Goal: Check status: Check status

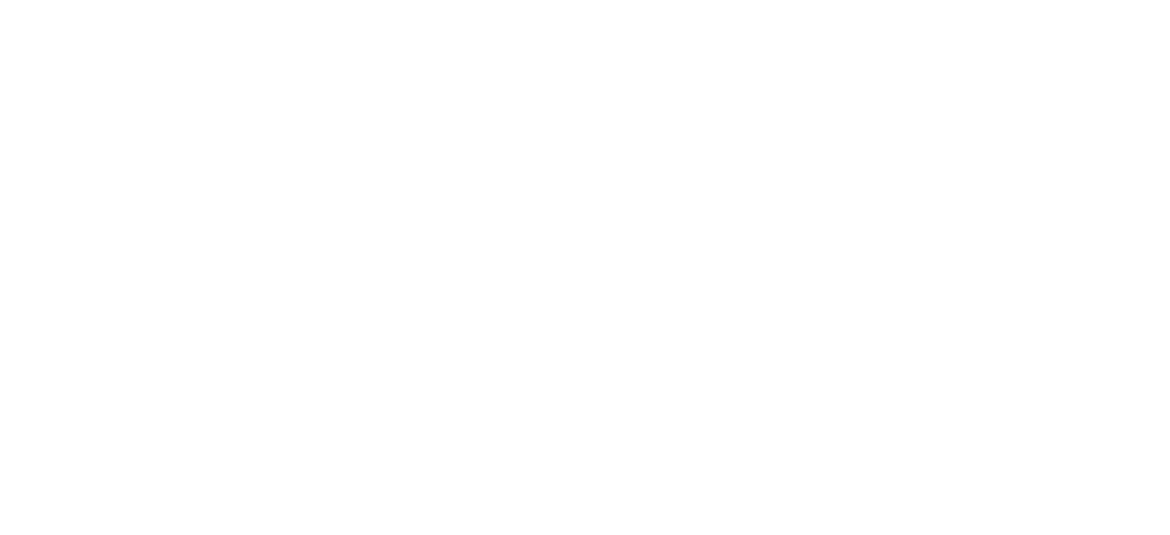
click at [369, 7] on html at bounding box center [585, 3] width 1170 height 7
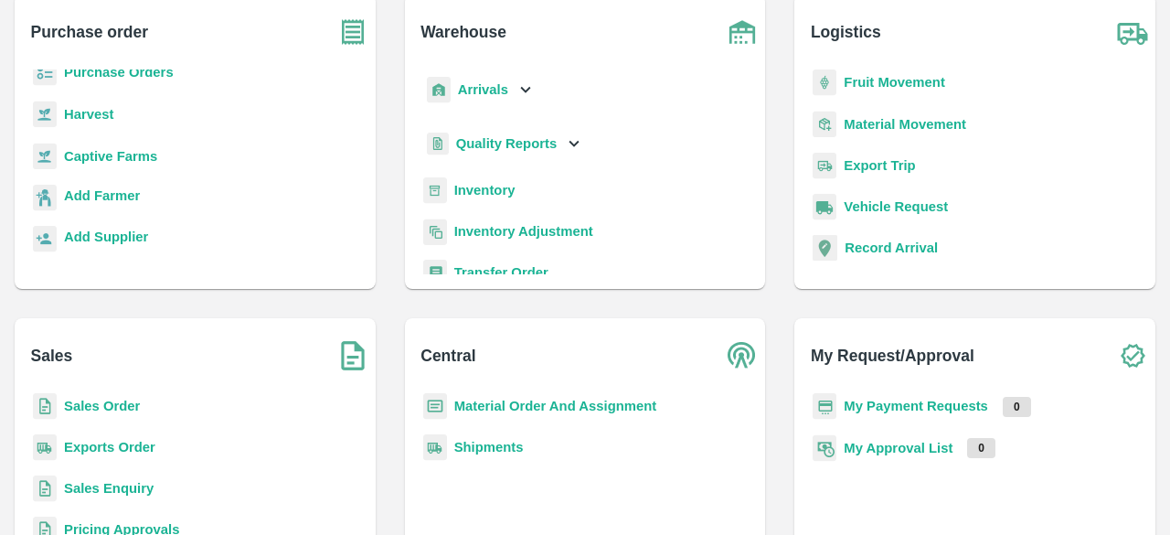
scroll to position [122, 0]
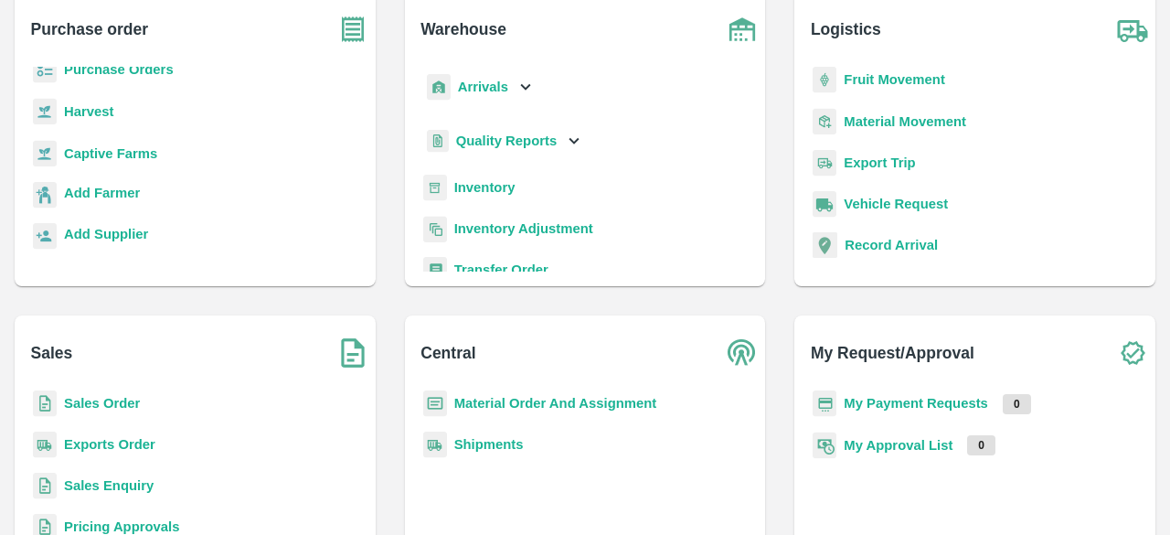
click at [120, 410] on p "Sales Order" at bounding box center [102, 403] width 76 height 20
click at [114, 407] on b "Sales Order" at bounding box center [102, 403] width 76 height 15
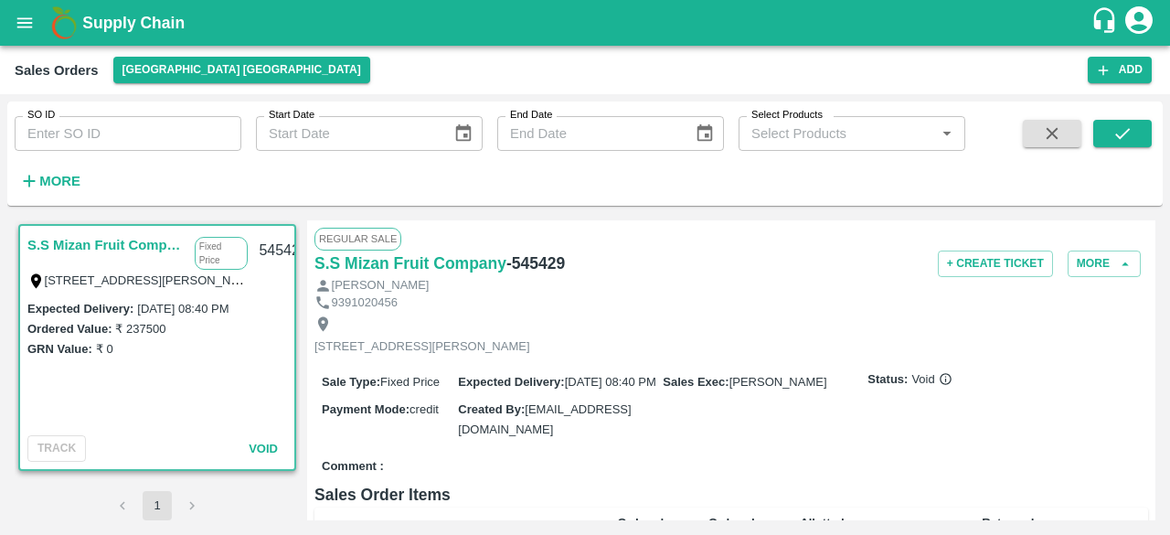
click at [159, 142] on input "SO ID" at bounding box center [128, 133] width 227 height 35
type input "602465"
click at [1104, 132] on button "submit" at bounding box center [1122, 133] width 58 height 27
click at [172, 77] on button "[GEOGRAPHIC_DATA] [GEOGRAPHIC_DATA]" at bounding box center [241, 70] width 257 height 27
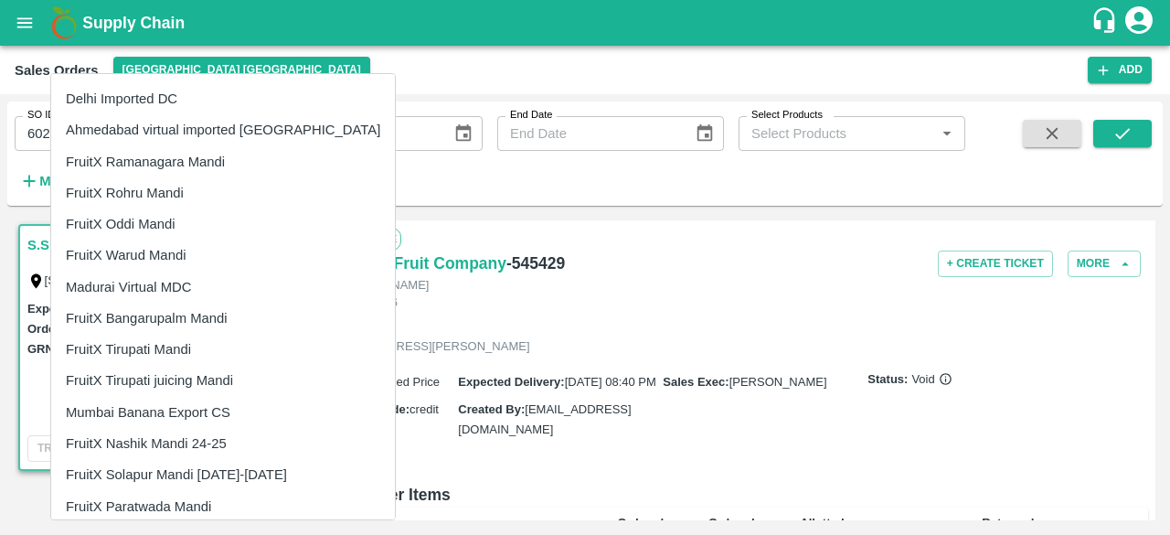
scroll to position [431, 0]
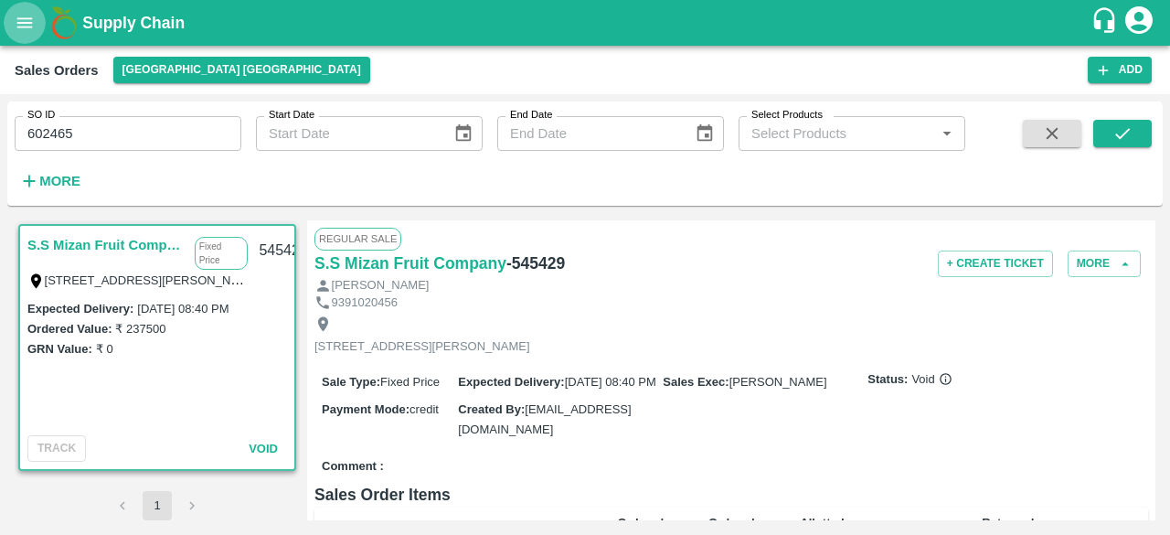
click at [31, 14] on icon "open drawer" at bounding box center [25, 23] width 20 height 20
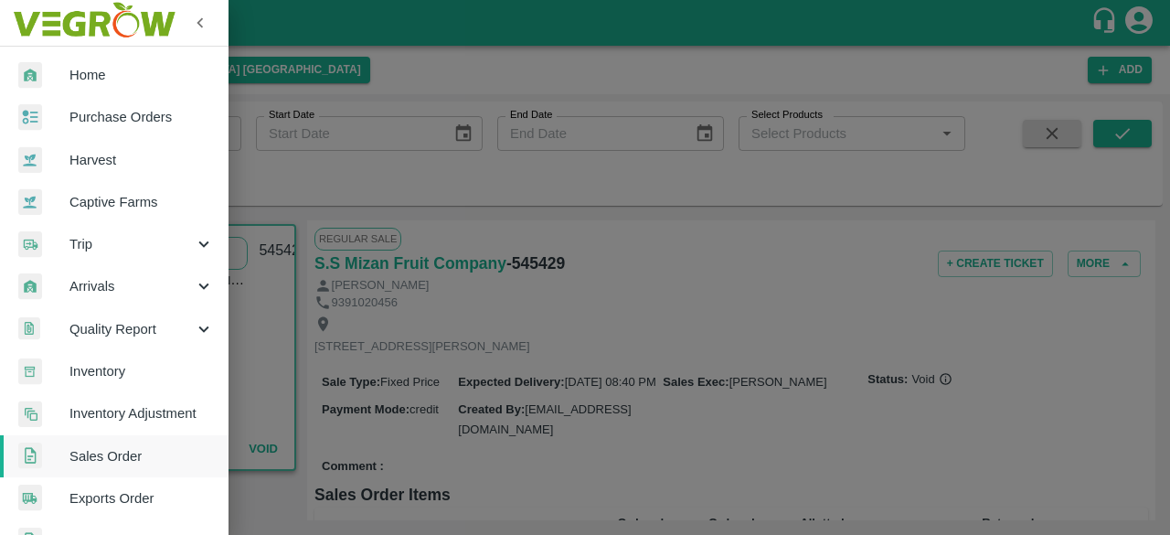
click at [290, 230] on div at bounding box center [585, 267] width 1170 height 535
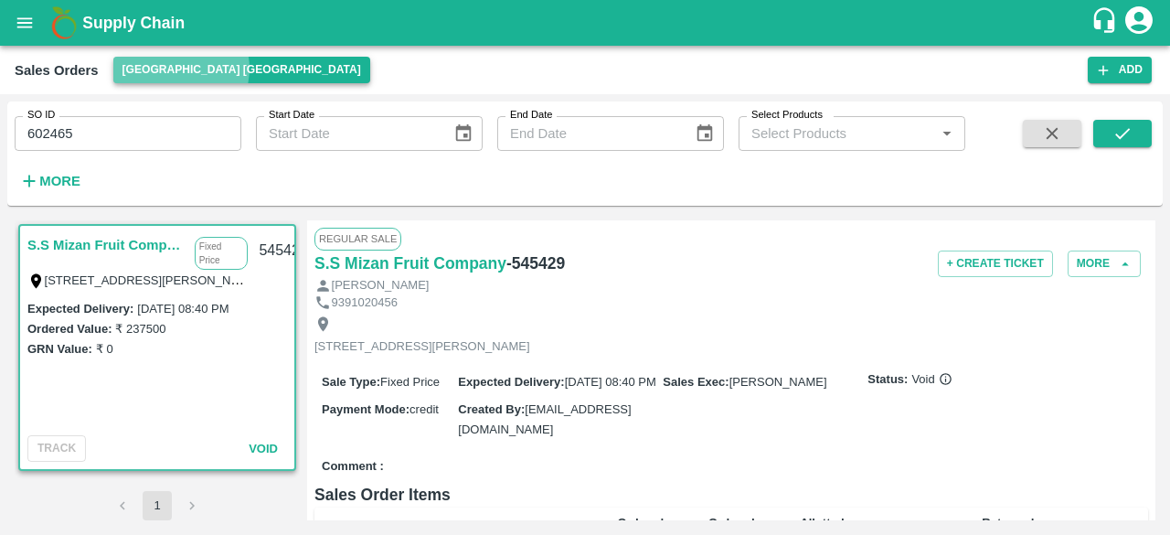
click at [180, 69] on button "[GEOGRAPHIC_DATA] [GEOGRAPHIC_DATA]" at bounding box center [241, 70] width 257 height 27
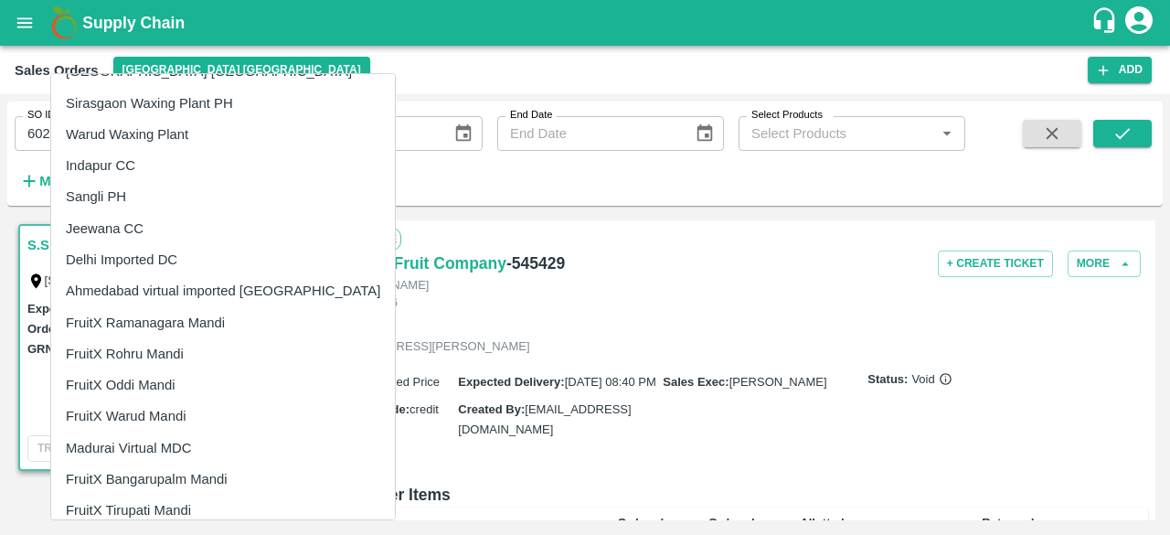
scroll to position [0, 0]
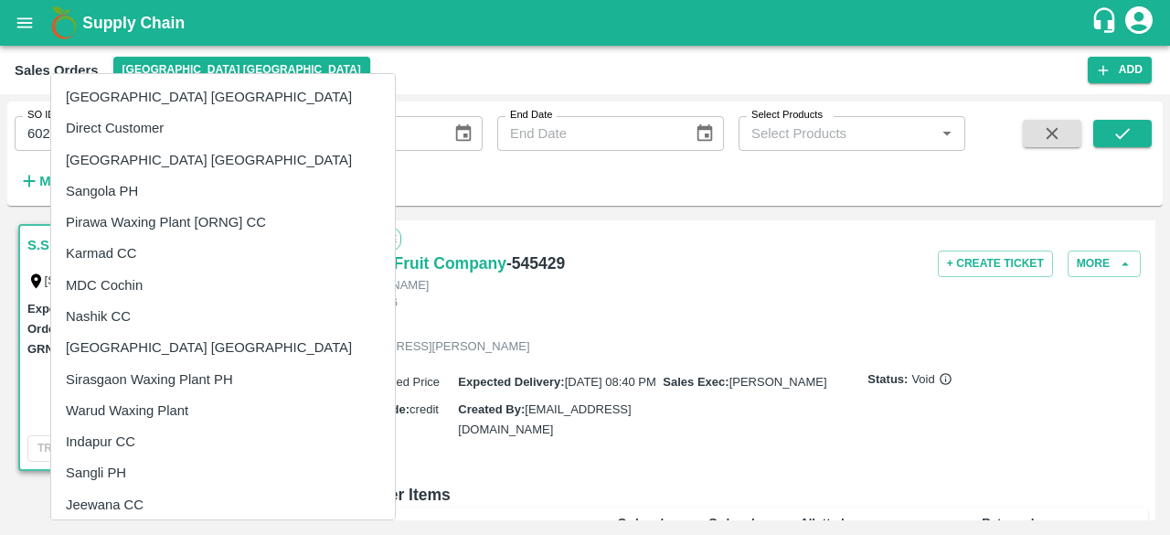
click at [433, 59] on div at bounding box center [585, 267] width 1170 height 535
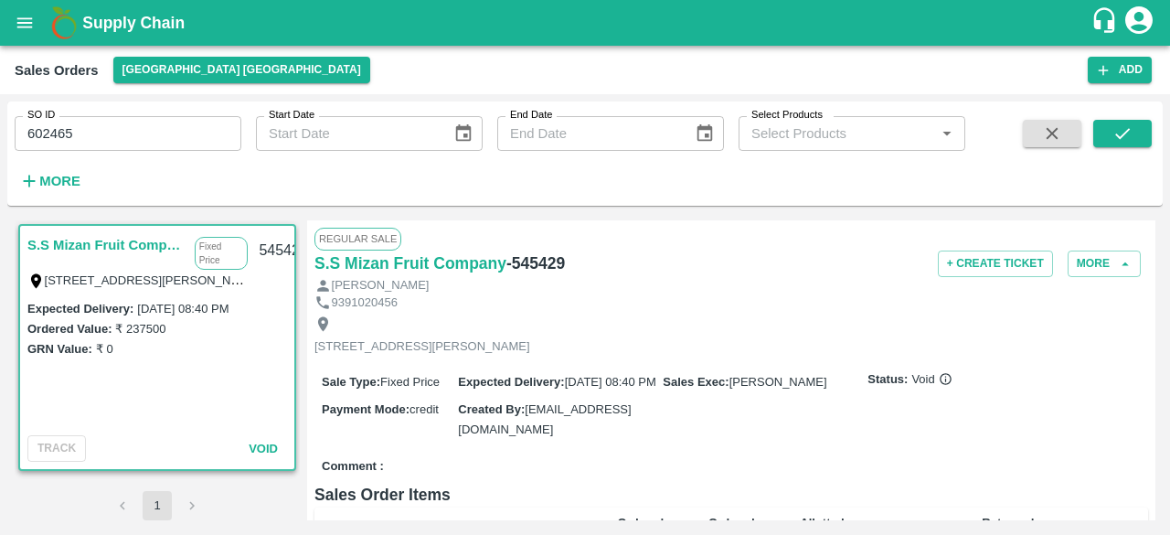
click at [1144, 22] on icon "account of current user" at bounding box center [1138, 19] width 27 height 27
